Goal: Task Accomplishment & Management: Manage account settings

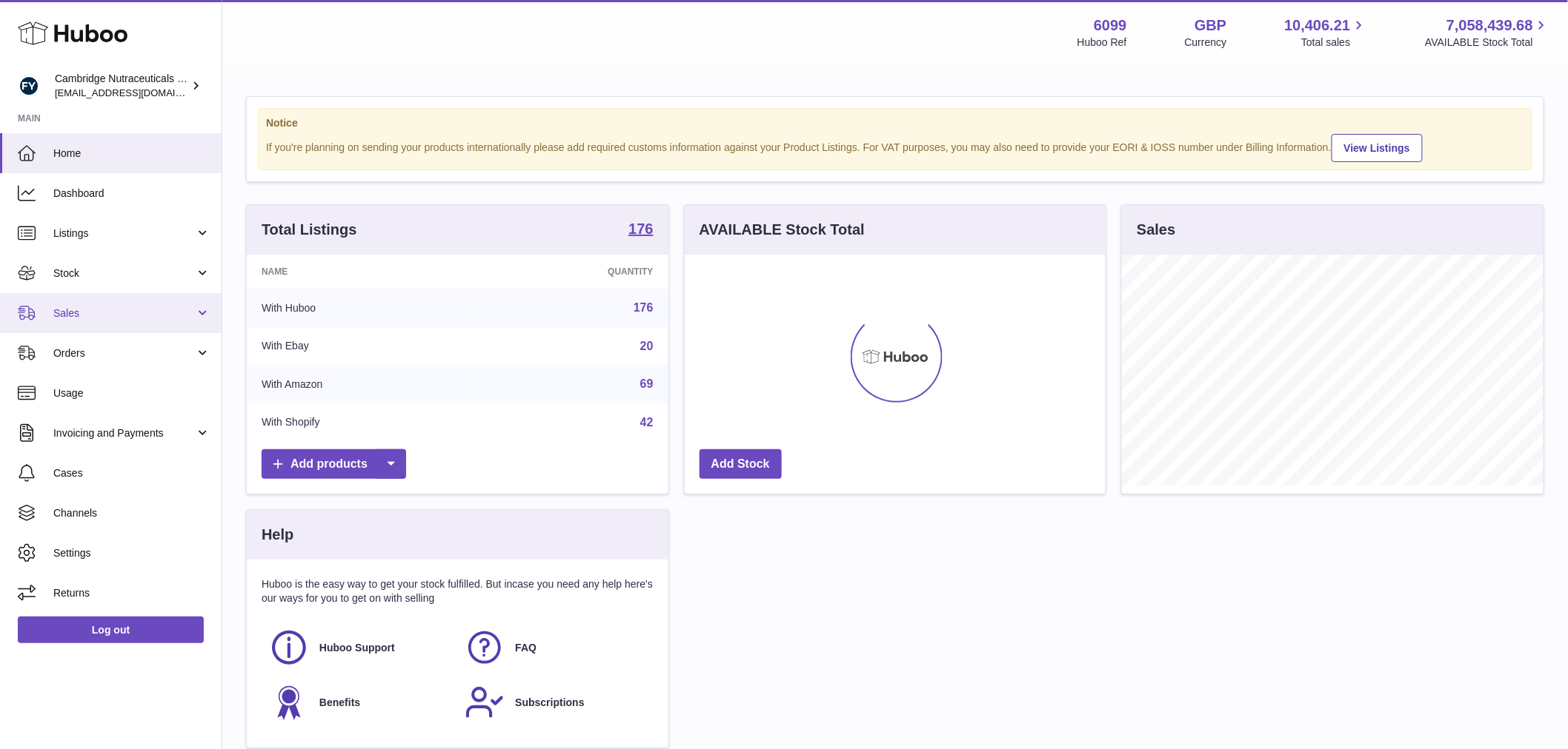
scroll to position [231, 421]
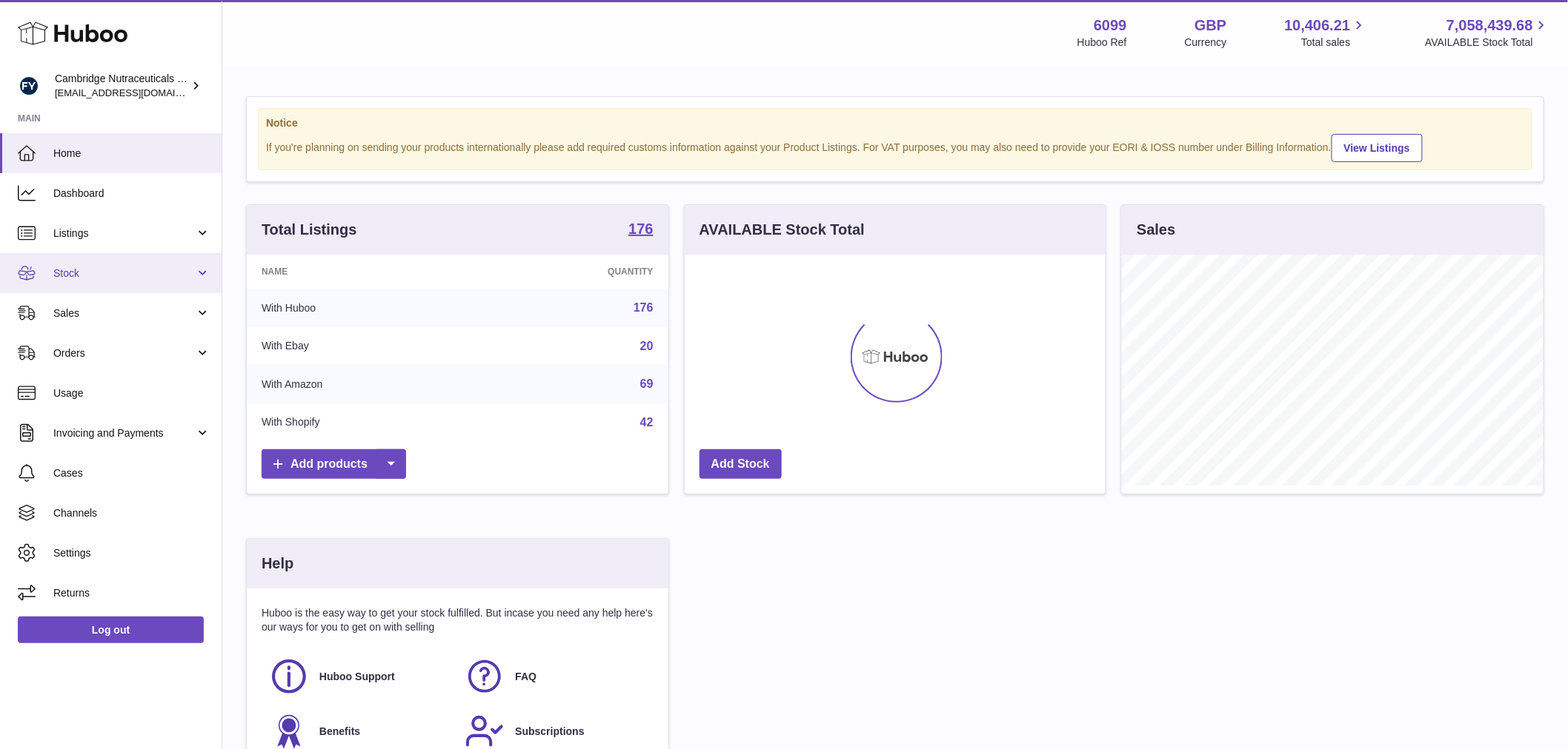
click at [119, 279] on span "Stock" at bounding box center [124, 274] width 141 height 14
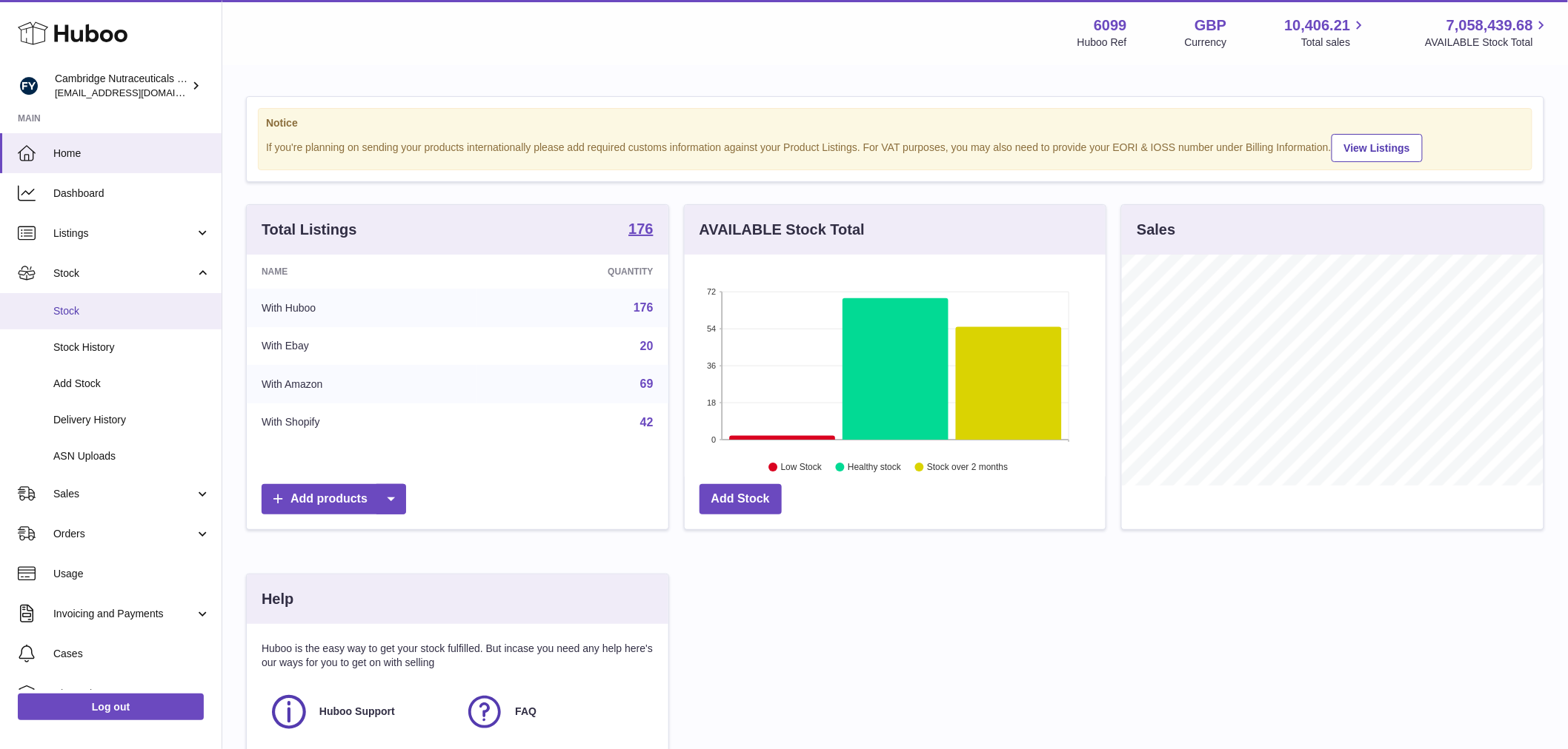
click at [105, 298] on link "Stock" at bounding box center [110, 311] width 221 height 36
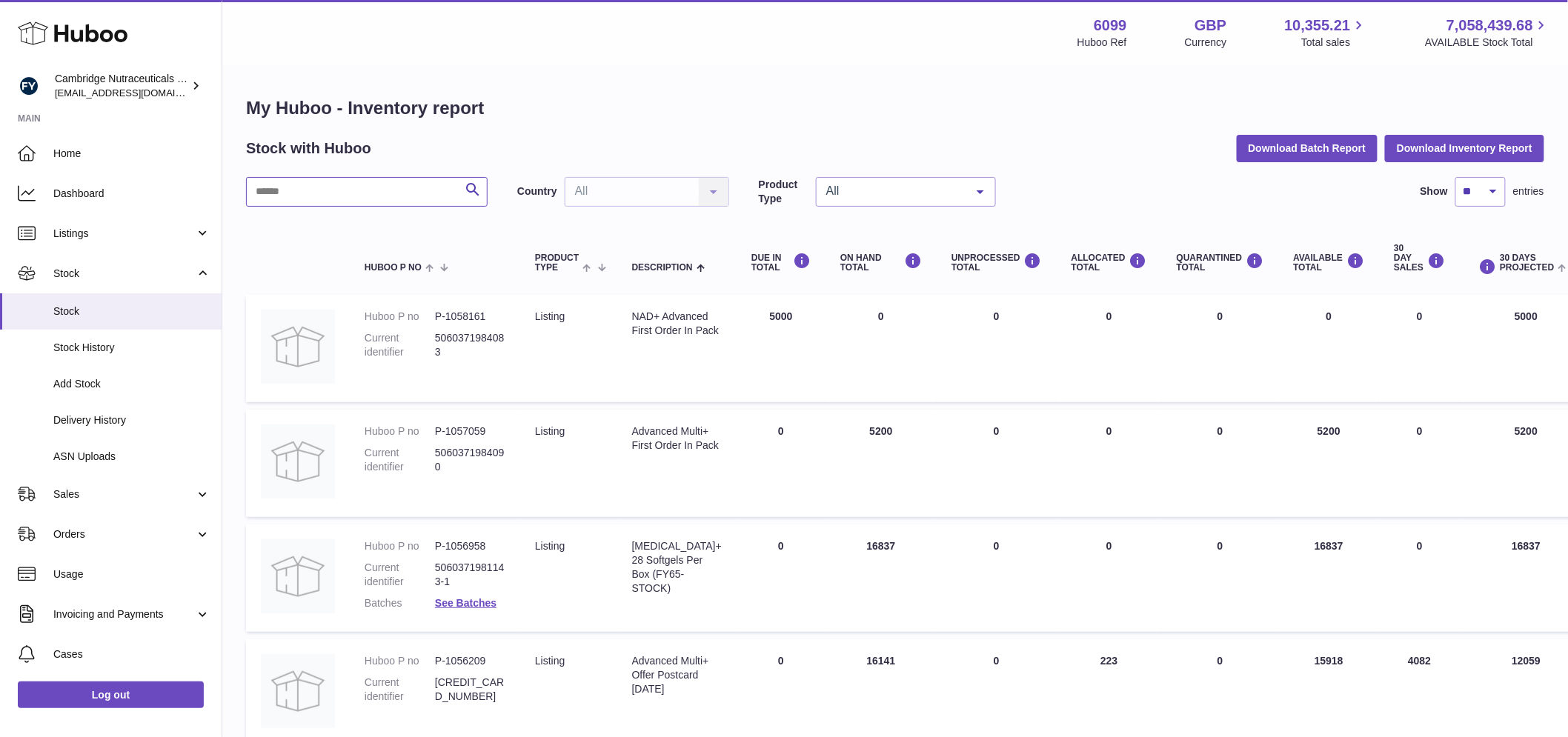
click at [329, 190] on input "text" at bounding box center [366, 192] width 242 height 29
type input "****"
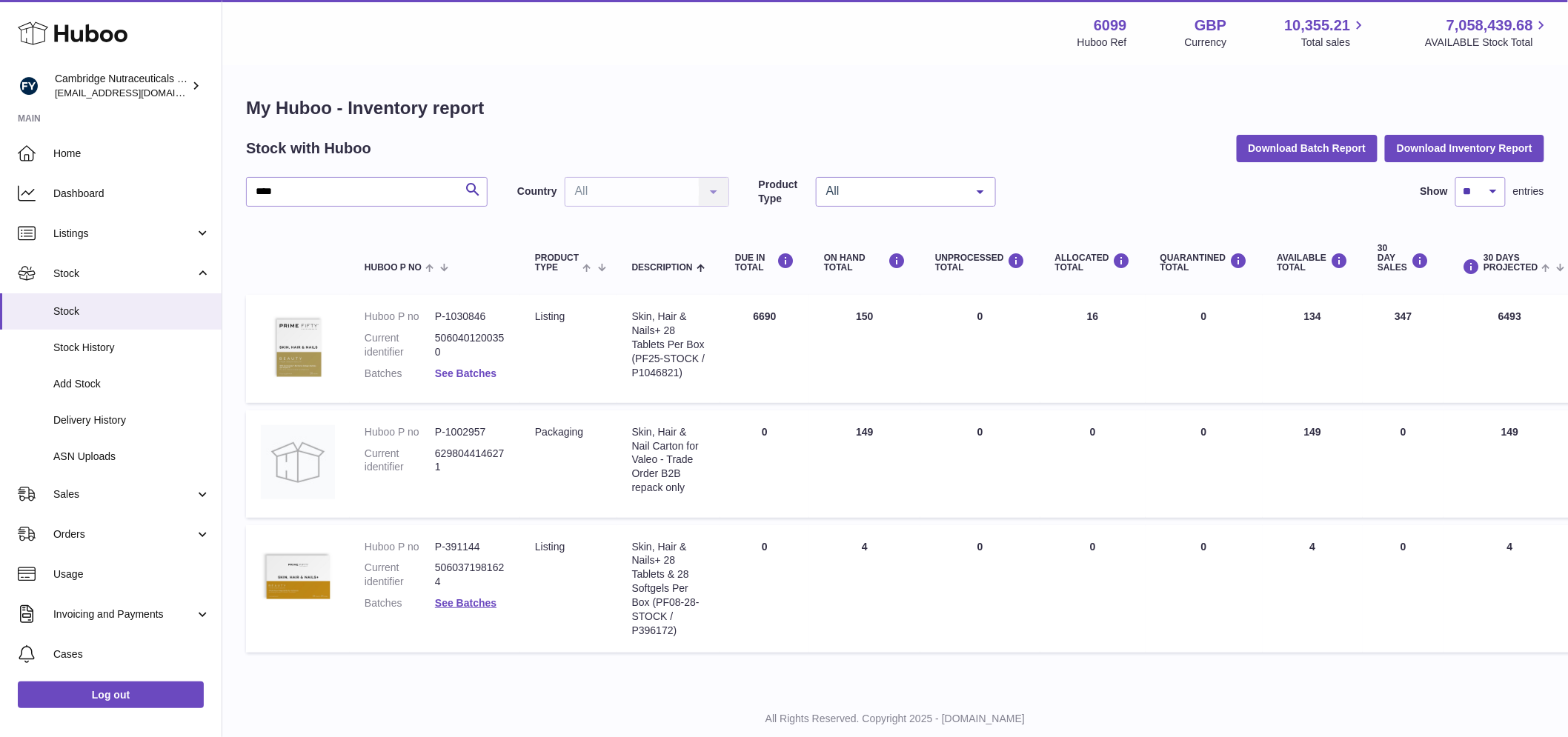
click at [453, 375] on link "See Batches" at bounding box center [465, 373] width 61 height 12
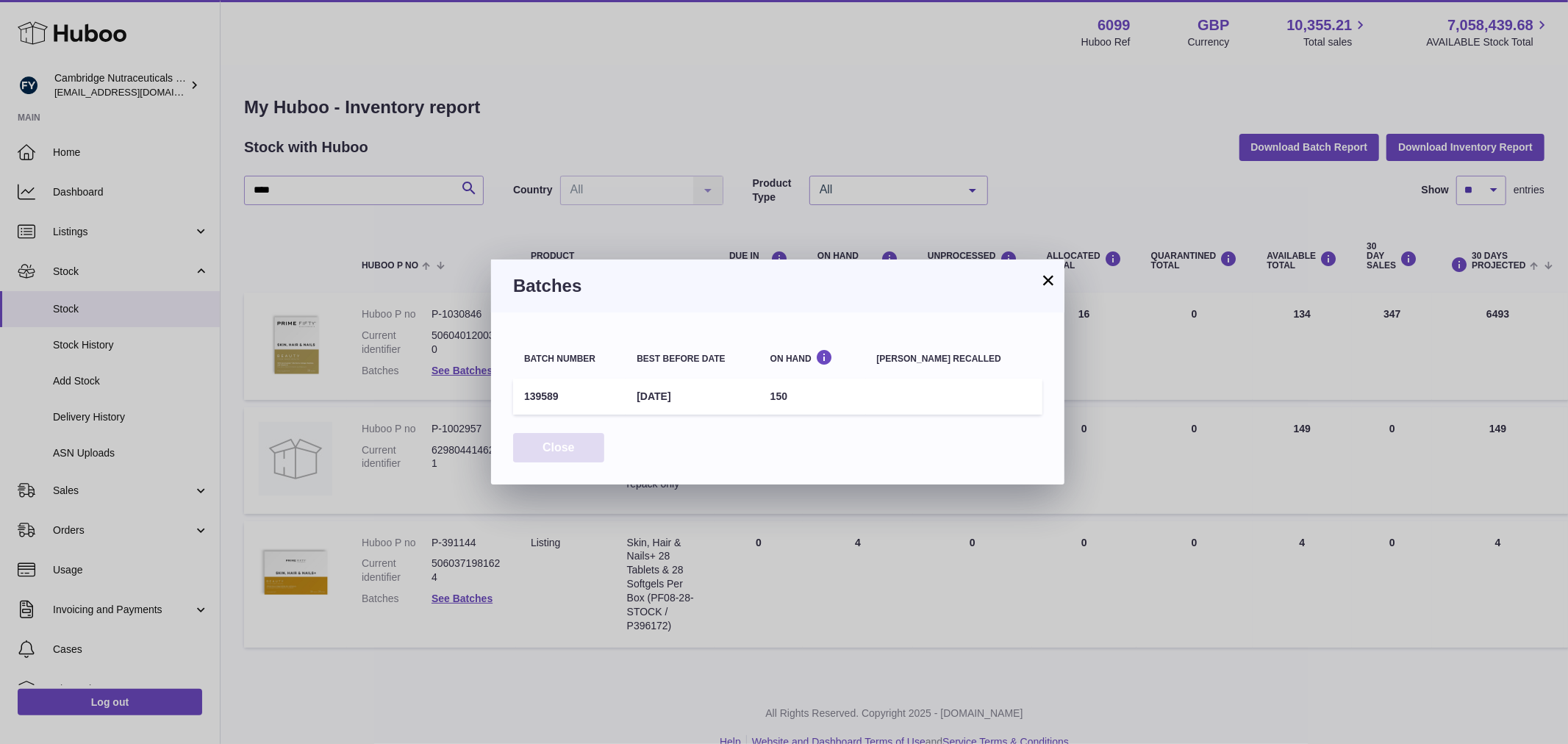
click at [570, 449] on button "Close" at bounding box center [559, 448] width 91 height 30
